Goal: Find contact information: Find contact information

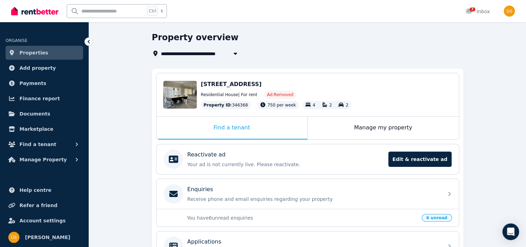
scroll to position [12, 0]
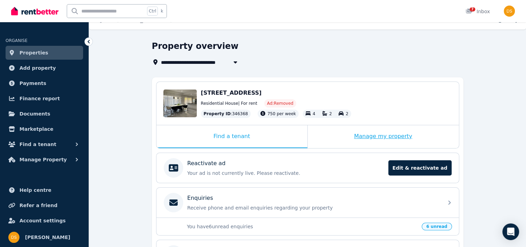
drag, startPoint x: 368, startPoint y: 142, endPoint x: 351, endPoint y: 139, distance: 17.3
click at [367, 141] on div "Manage my property" at bounding box center [382, 136] width 151 height 23
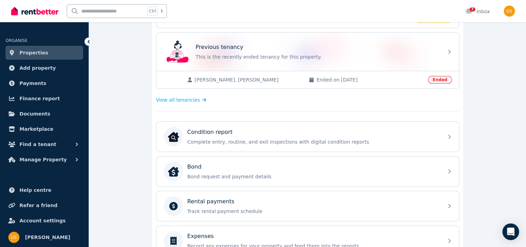
scroll to position [116, 0]
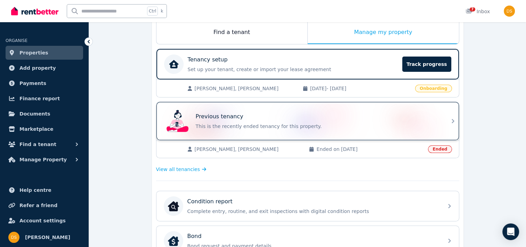
click at [231, 126] on p "This is the recently ended tenancy for this property." at bounding box center [317, 126] width 243 height 7
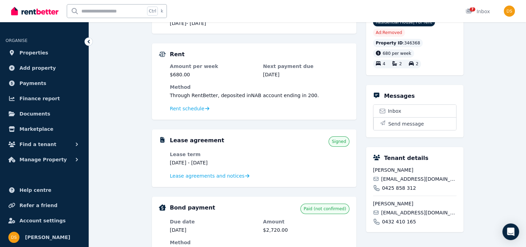
scroll to position [141, 0]
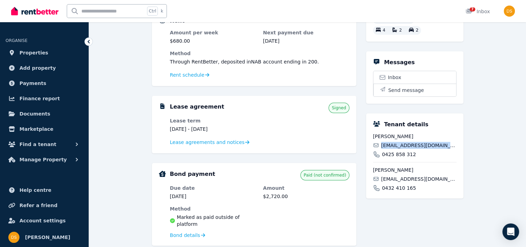
drag, startPoint x: 448, startPoint y: 157, endPoint x: 381, endPoint y: 156, distance: 67.1
click at [381, 156] on div "Irfan Saleem irfansaleem91@gmail.com 0425 858 312" at bounding box center [414, 145] width 83 height 25
copy span "irfansaleem91@gmail.com"
drag, startPoint x: 416, startPoint y: 161, endPoint x: 381, endPoint y: 165, distance: 35.7
click at [381, 158] on div "0425 858 312" at bounding box center [414, 154] width 83 height 7
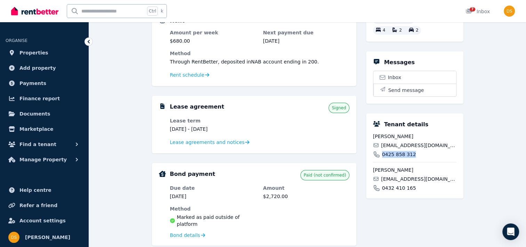
copy span "0425 858 312"
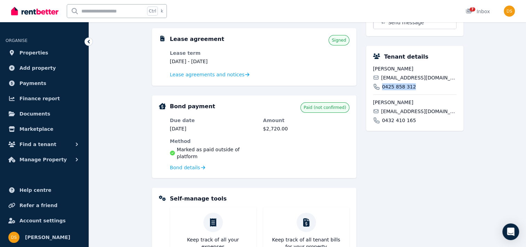
scroll to position [211, 0]
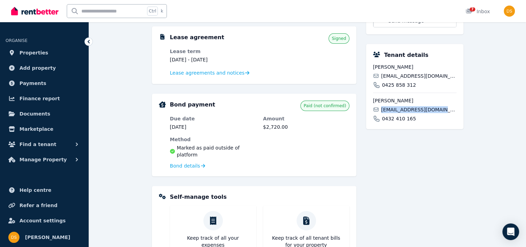
drag, startPoint x: 443, startPoint y: 118, endPoint x: 377, endPoint y: 118, distance: 66.7
click at [377, 113] on div "memonyusra91@gmail.com" at bounding box center [414, 109] width 83 height 7
copy span "memonyusra91@gmail.com"
drag, startPoint x: 412, startPoint y: 125, endPoint x: 385, endPoint y: 129, distance: 27.1
click at [385, 122] on div "0432 410 165" at bounding box center [414, 118] width 83 height 7
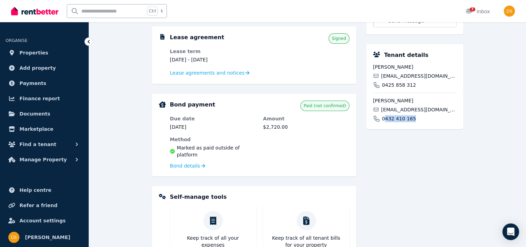
copy span "432 410 165"
